Goal: Information Seeking & Learning: Learn about a topic

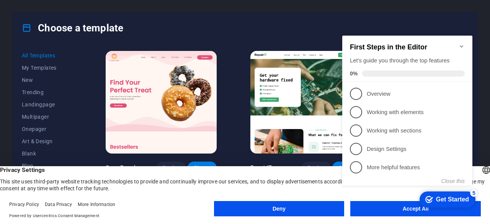
click at [460, 44] on icon "Minimize checklist" at bounding box center [461, 46] width 6 height 6
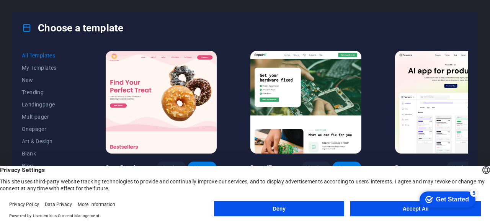
click at [389, 208] on button "Accept All" at bounding box center [415, 208] width 130 height 15
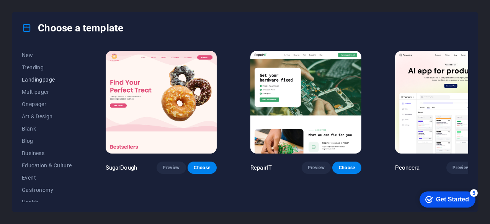
scroll to position [24, 0]
click at [36, 104] on span "Onepager" at bounding box center [47, 105] width 50 height 6
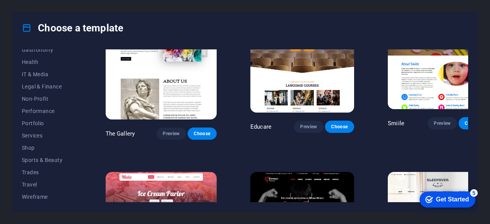
scroll to position [165, 0]
click at [97, 121] on div "All Templates My Templates New Trending Landingpage Multipager Onepager Art & D…" at bounding box center [245, 127] width 465 height 168
click at [30, 147] on span "Shop" at bounding box center [47, 147] width 50 height 6
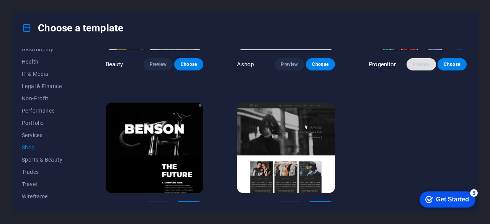
scroll to position [386, 0]
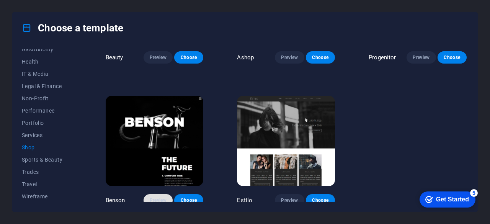
click at [162, 197] on span "Preview" at bounding box center [158, 200] width 17 height 6
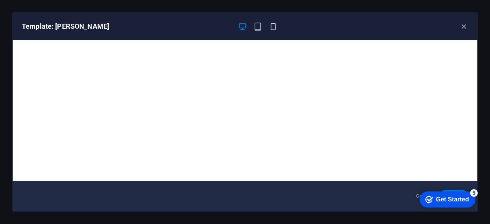
click at [272, 26] on icon "button" at bounding box center [273, 26] width 9 height 9
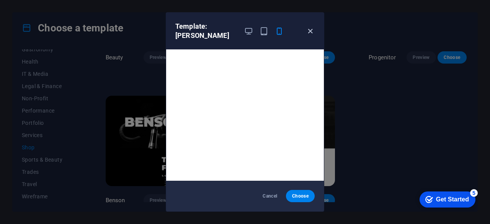
click at [308, 27] on icon "button" at bounding box center [310, 31] width 9 height 9
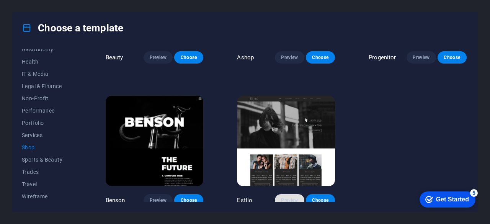
click at [288, 197] on span "Preview" at bounding box center [289, 200] width 17 height 6
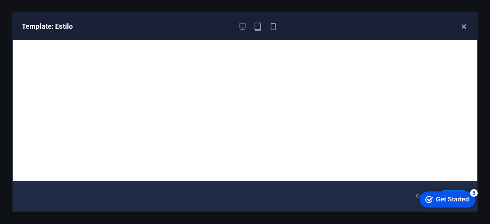
click at [465, 26] on icon "button" at bounding box center [463, 26] width 9 height 9
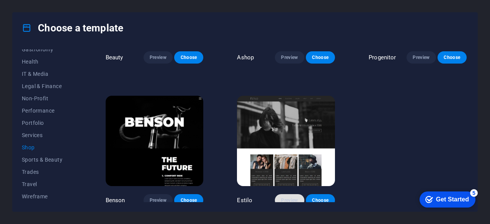
click at [292, 197] on span "Preview" at bounding box center [289, 200] width 17 height 6
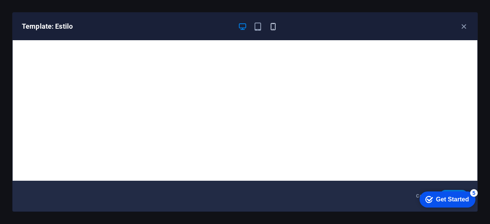
click at [272, 26] on icon "button" at bounding box center [273, 26] width 9 height 9
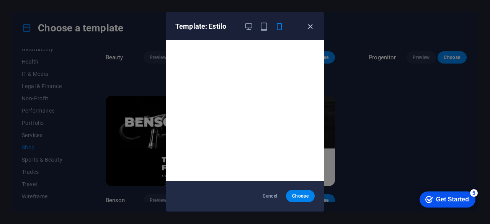
click at [309, 27] on icon "button" at bounding box center [310, 26] width 9 height 9
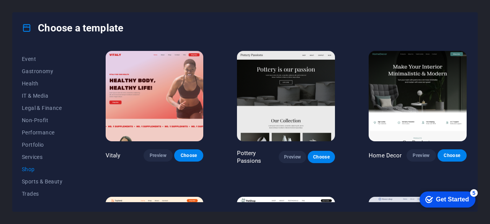
scroll to position [143, 0]
click at [44, 133] on span "Performance" at bounding box center [47, 133] width 50 height 6
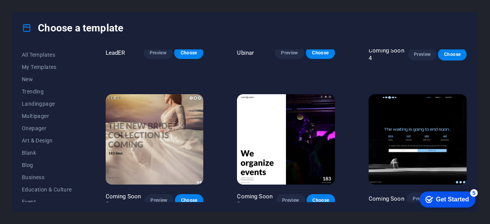
scroll to position [0, 0]
click at [36, 126] on span "Onepager" at bounding box center [47, 129] width 50 height 6
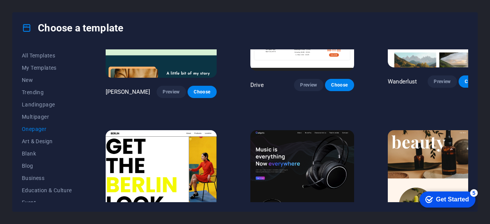
scroll to position [699, 0]
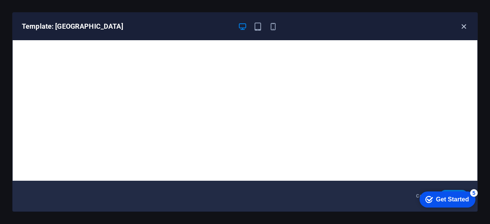
click at [464, 26] on icon "button" at bounding box center [463, 26] width 9 height 9
